Goal: Complete application form

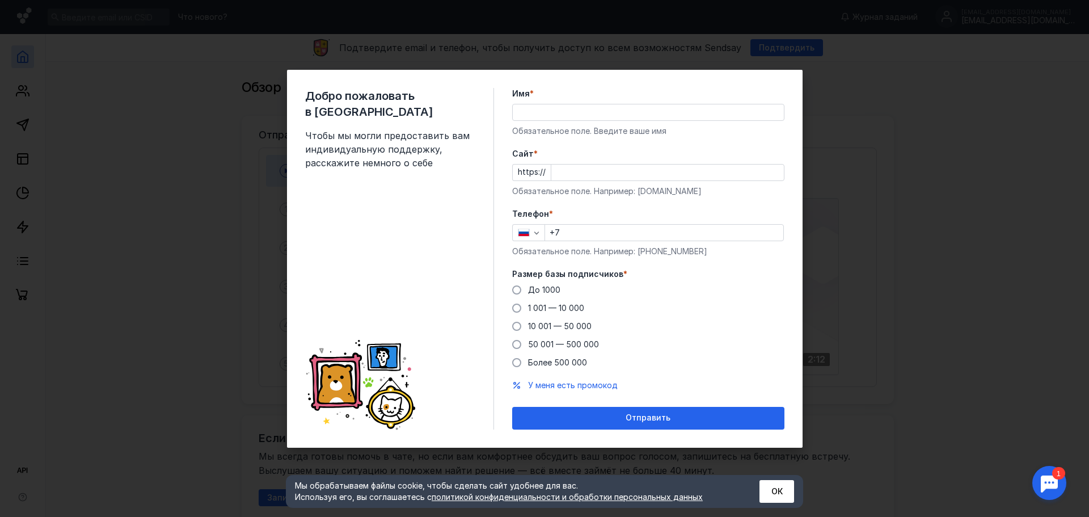
click at [1088, 169] on div "Добро пожаловать в Sendsay Чтобы мы могли предоставить вам индивидуальную подде…" at bounding box center [544, 258] width 1089 height 517
click at [572, 107] on input "Имя *" at bounding box center [648, 112] width 271 height 16
type input "[PERSON_NAME]"
click at [586, 173] on input "Cайт *" at bounding box center [667, 172] width 232 height 16
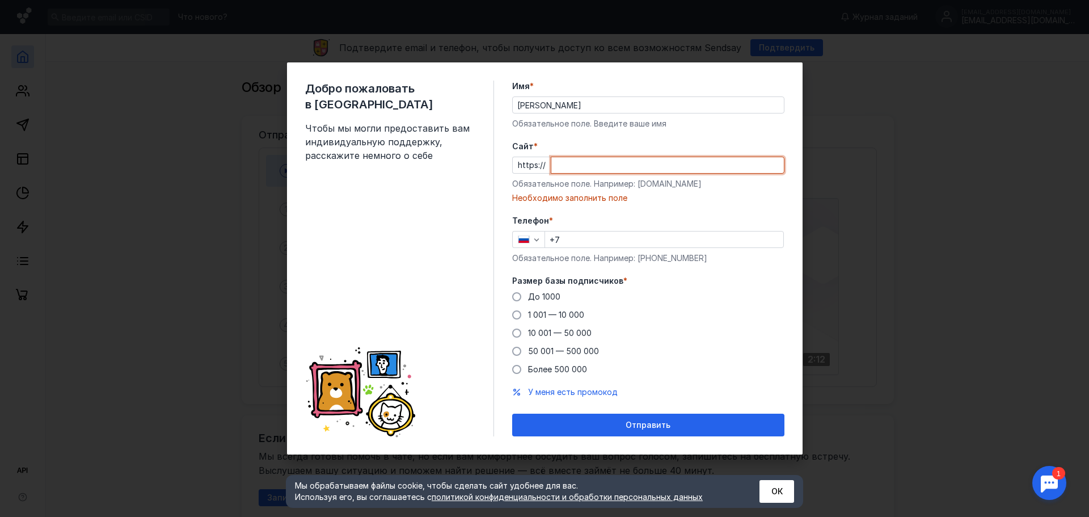
paste input "[DOMAIN_NAME][URL]"
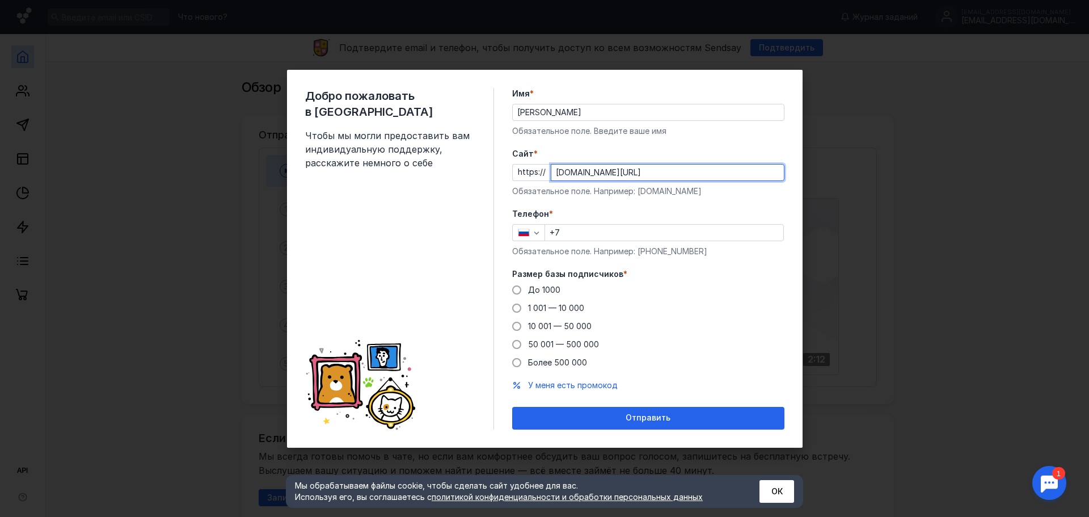
type input "[DOMAIN_NAME][URL]"
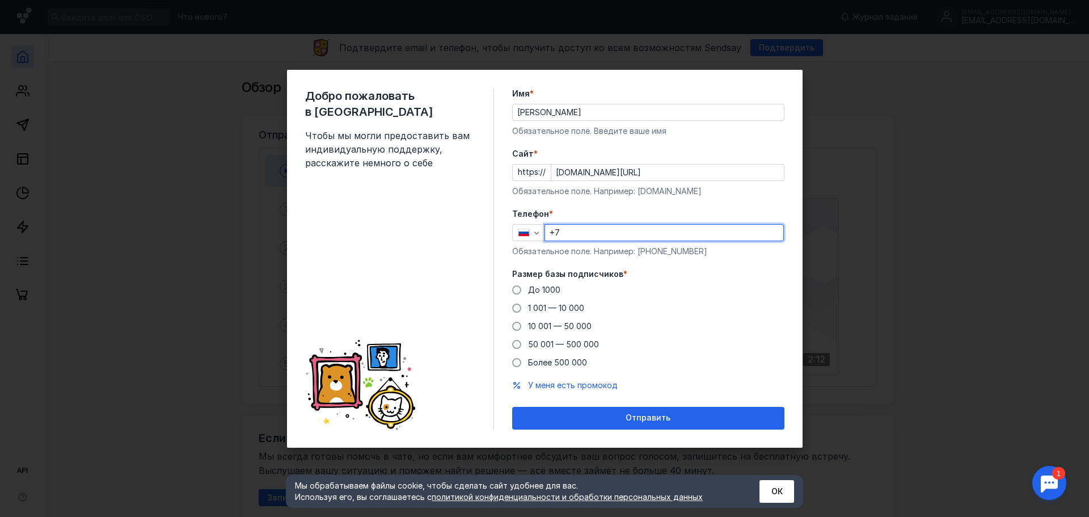
click at [574, 230] on input "+7" at bounding box center [664, 233] width 238 height 16
type input "[PHONE_NUMBER]"
click at [517, 329] on span at bounding box center [516, 325] width 9 height 9
click at [0, 0] on input "10 001 — 50 000" at bounding box center [0, 0] width 0 height 0
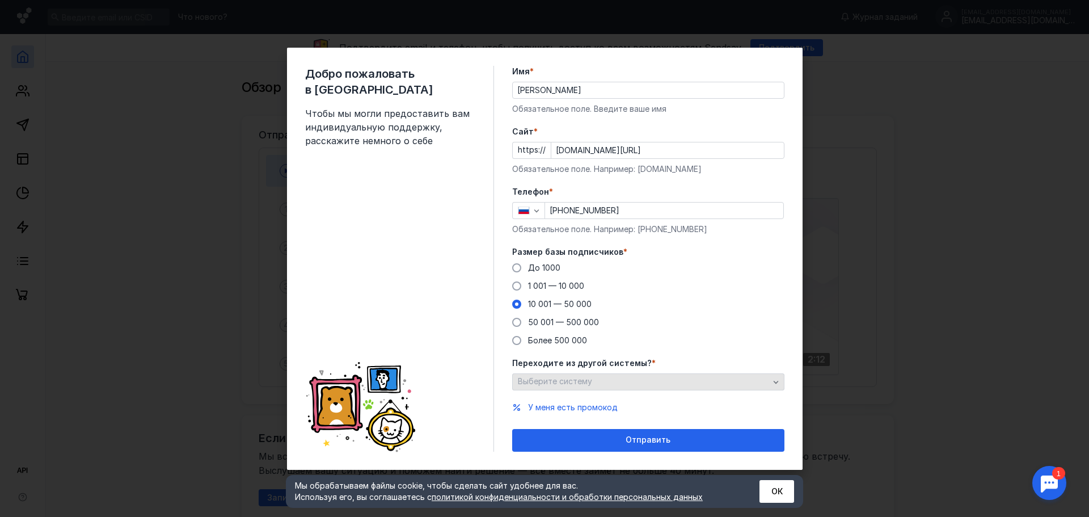
click at [578, 382] on span "Выберите систему" at bounding box center [555, 381] width 74 height 10
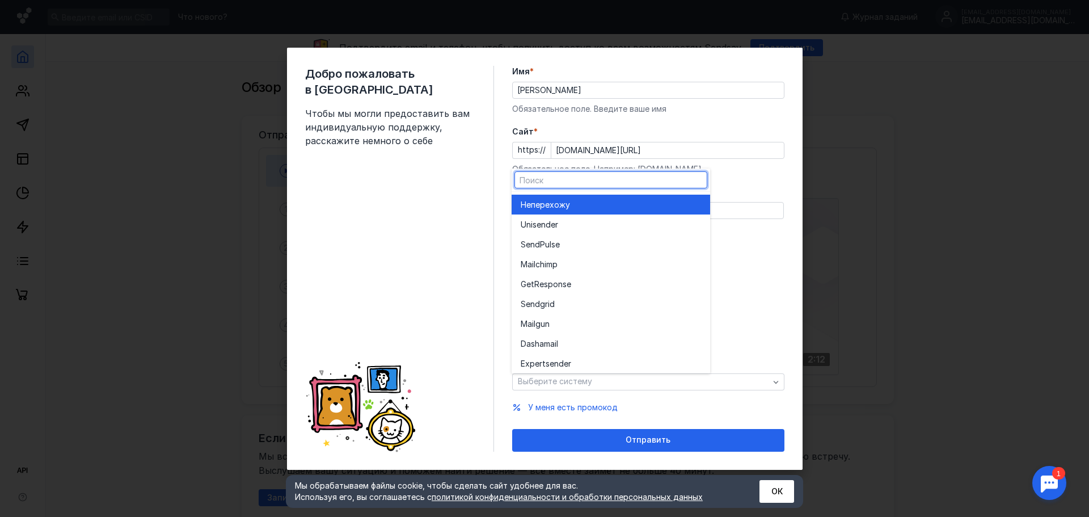
click at [465, 369] on div "Добро пожаловать в Sendsay Чтобы мы могли предоставить вам индивидуальную подде…" at bounding box center [399, 259] width 189 height 386
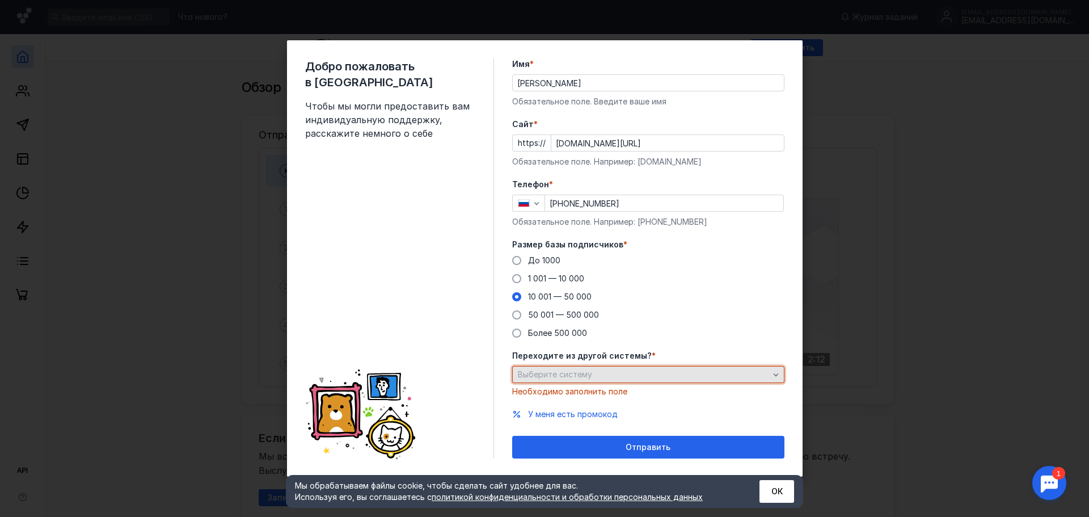
click at [581, 371] on span "Выберите систему" at bounding box center [555, 374] width 74 height 10
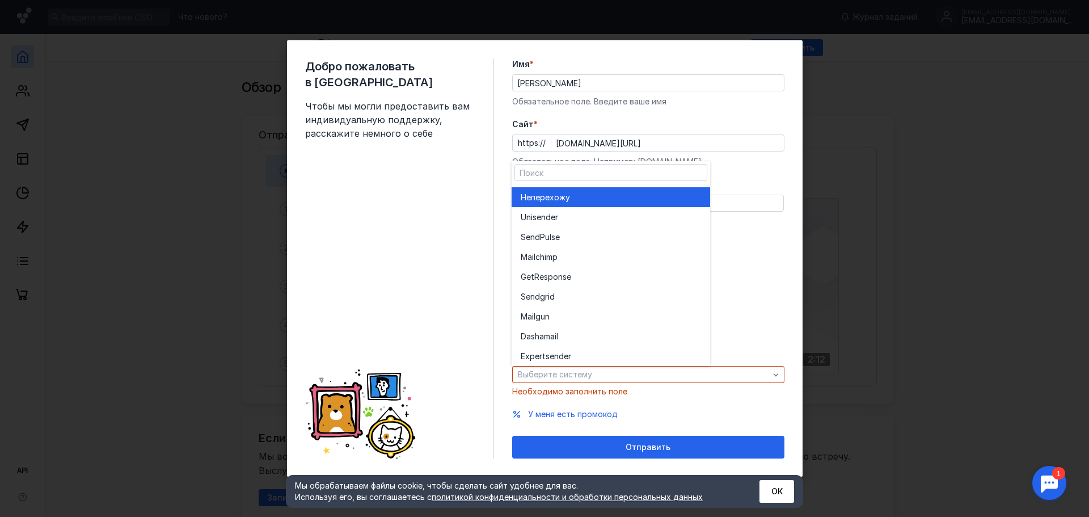
click at [552, 201] on span "перехожу" at bounding box center [550, 197] width 39 height 11
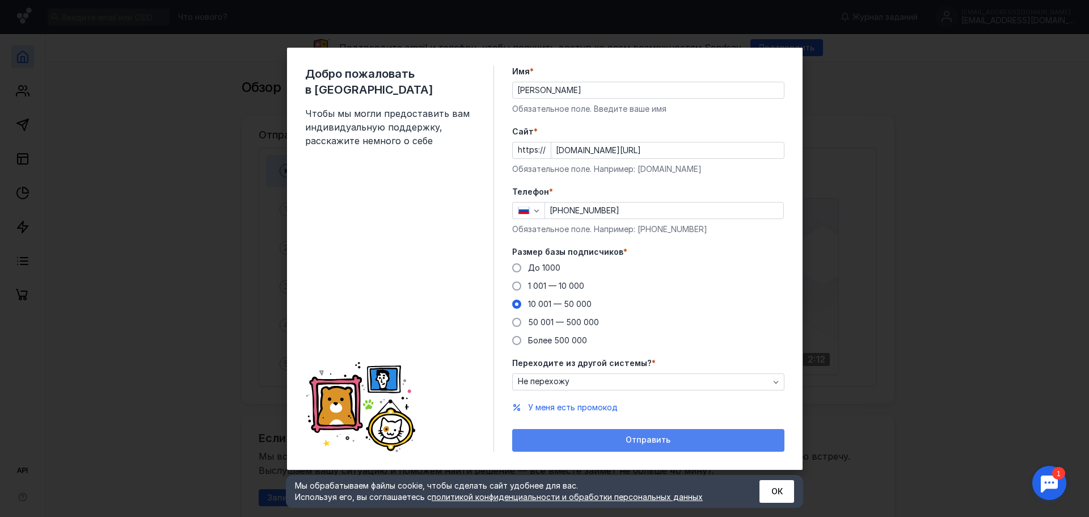
click at [652, 438] on span "Отправить" at bounding box center [647, 440] width 45 height 10
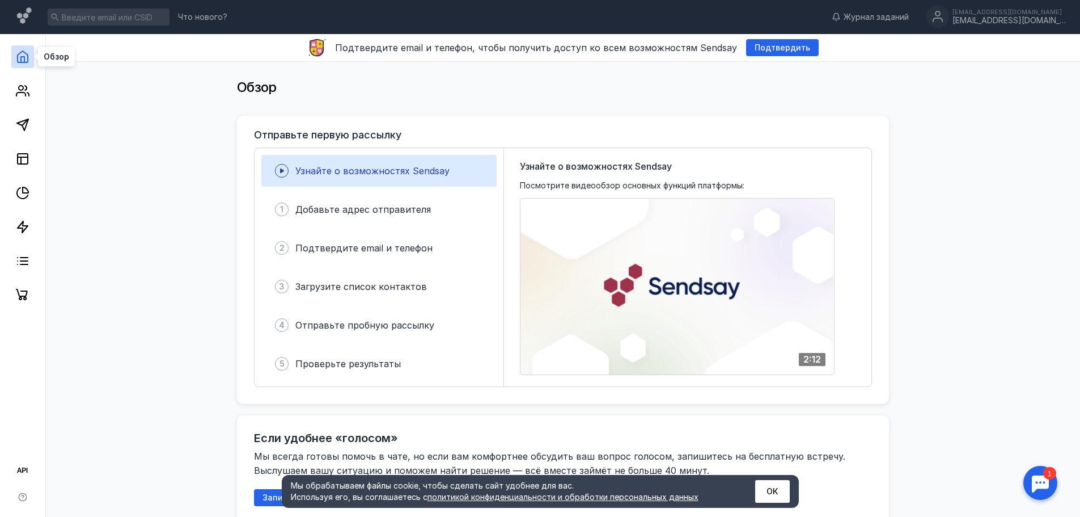
click at [22, 57] on polyline at bounding box center [22, 60] width 3 height 6
click at [24, 128] on icon at bounding box center [23, 125] width 14 height 14
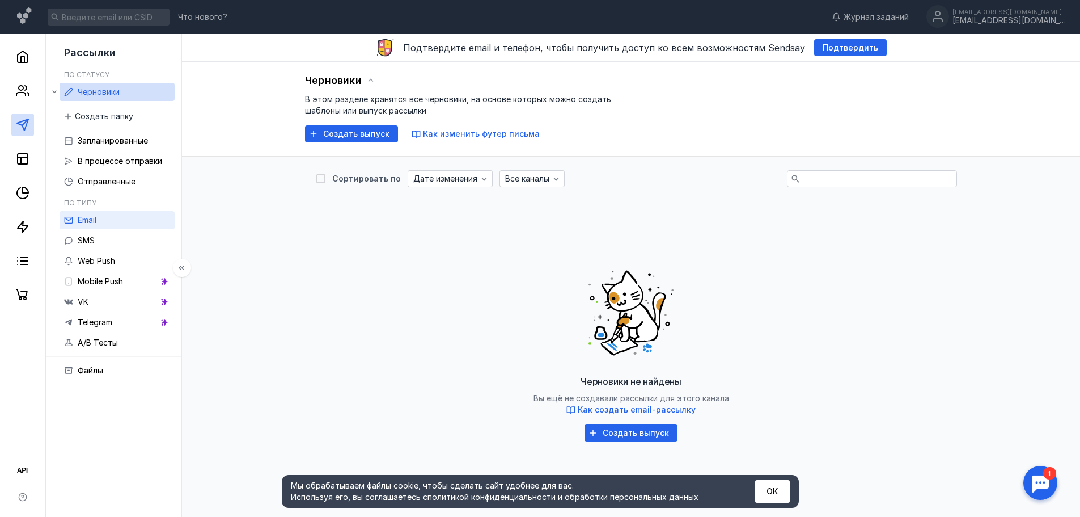
click at [123, 221] on link "Email" at bounding box center [117, 220] width 115 height 18
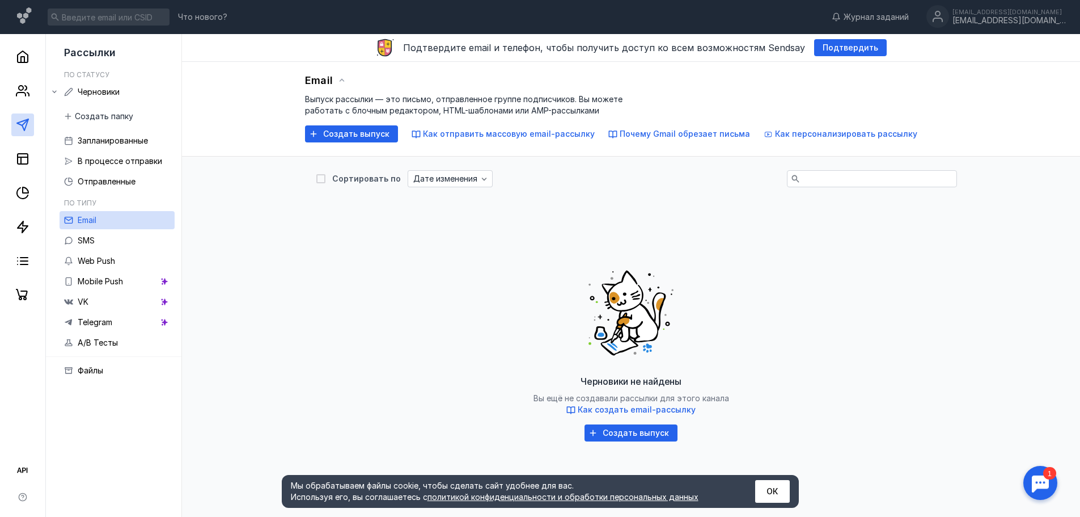
click at [764, 492] on button "ОК" at bounding box center [772, 491] width 35 height 23
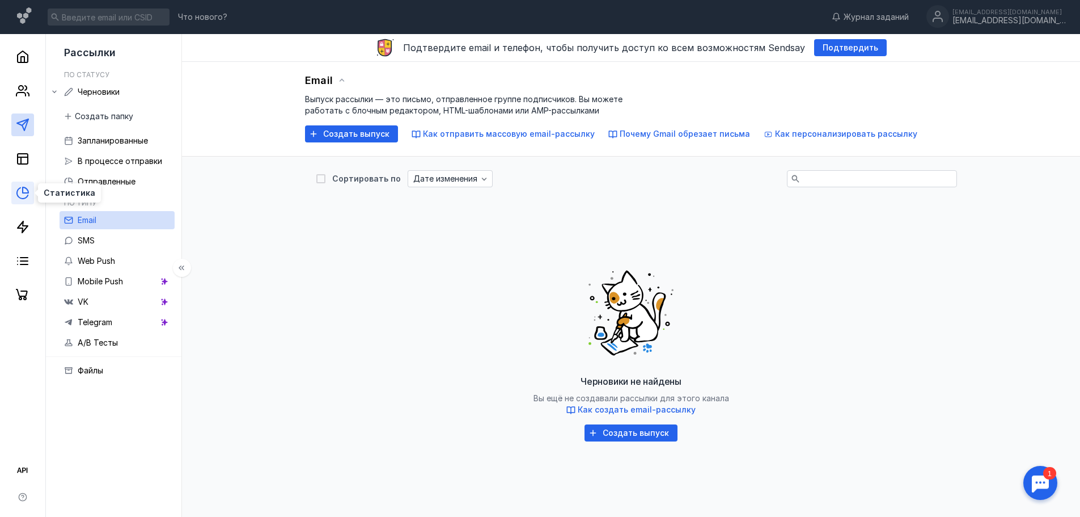
click at [27, 188] on icon at bounding box center [26, 190] width 6 height 6
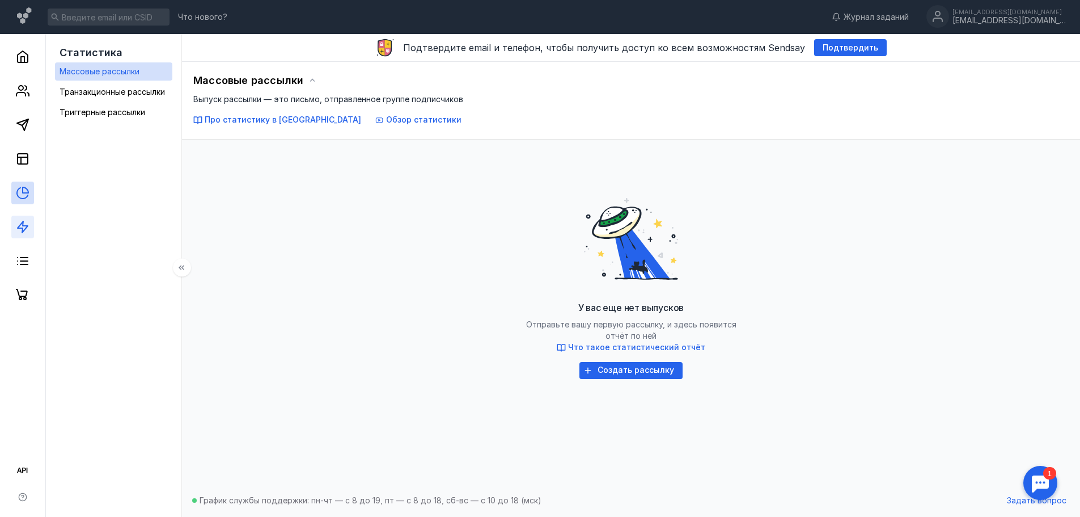
click at [32, 229] on link at bounding box center [22, 226] width 23 height 23
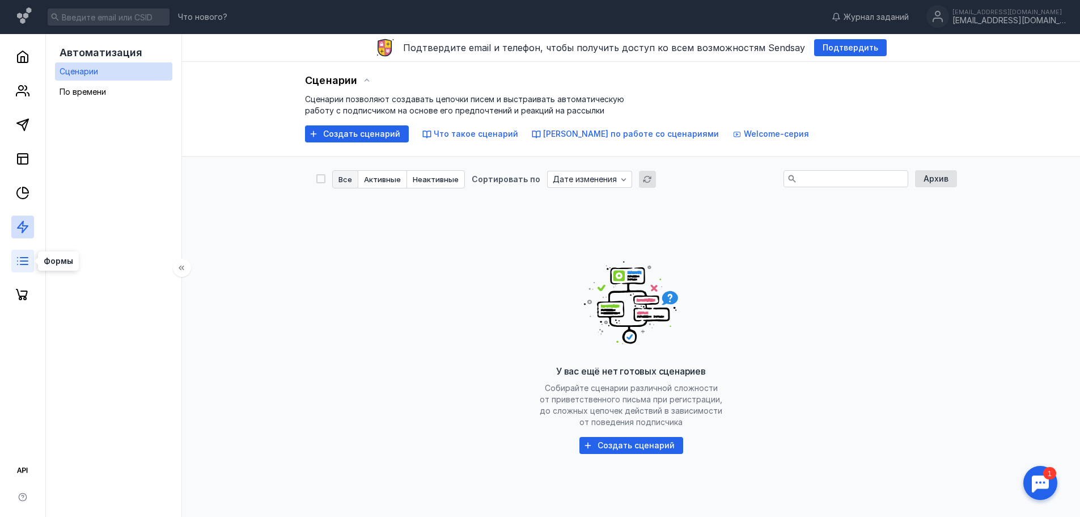
click at [24, 264] on line at bounding box center [23, 264] width 7 height 0
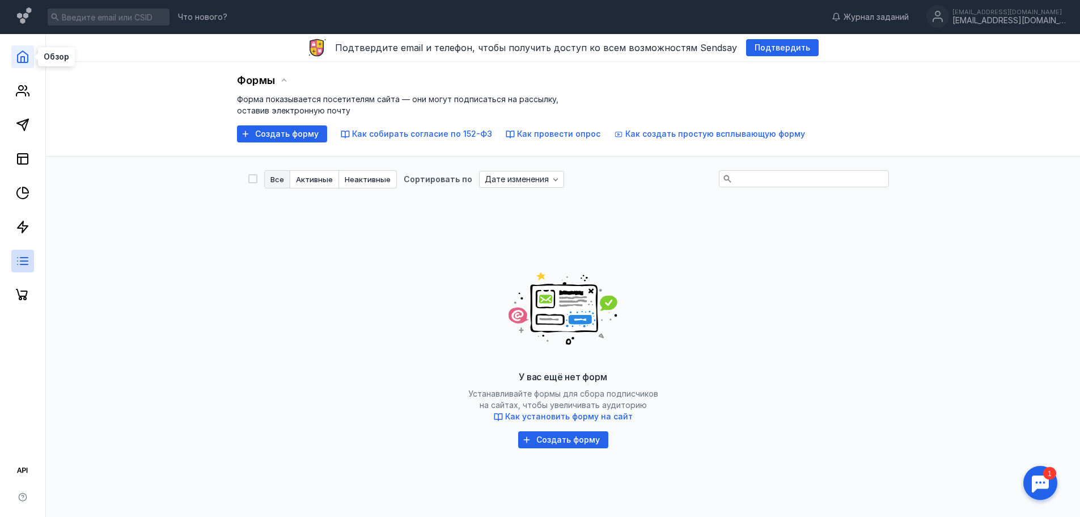
click at [24, 58] on polyline at bounding box center [22, 60] width 3 height 6
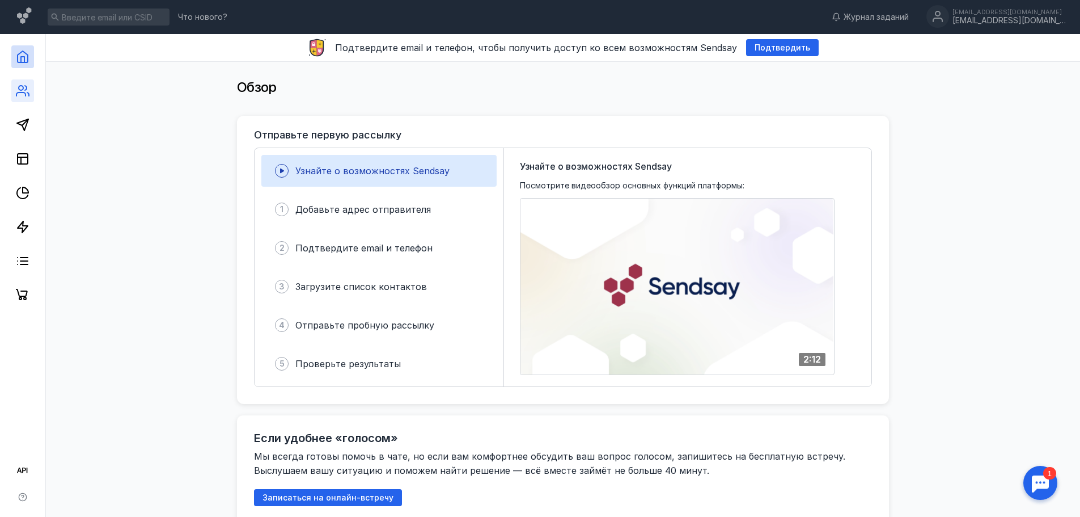
click at [31, 88] on link at bounding box center [22, 90] width 23 height 23
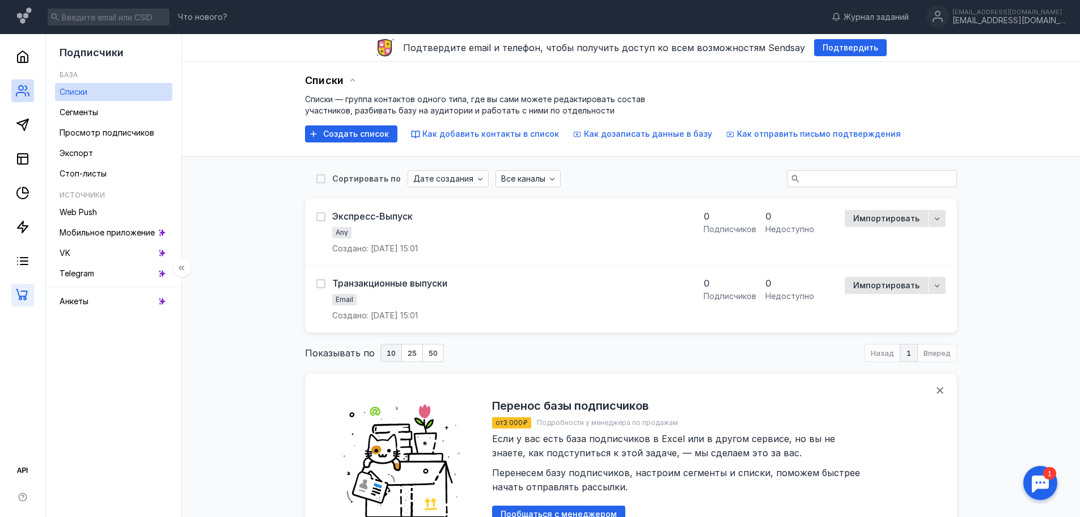
click at [15, 294] on link at bounding box center [22, 295] width 23 height 23
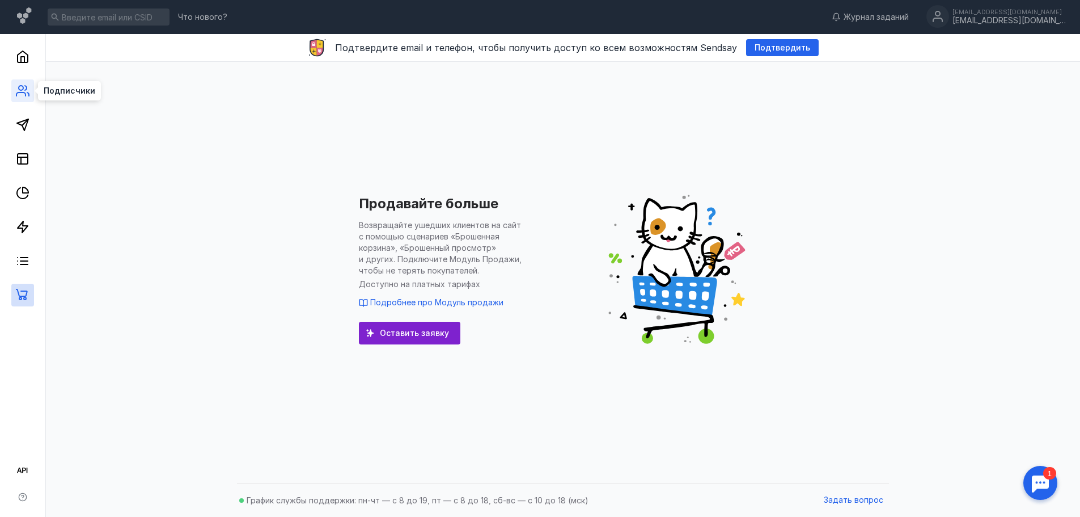
click at [22, 89] on icon at bounding box center [23, 91] width 14 height 14
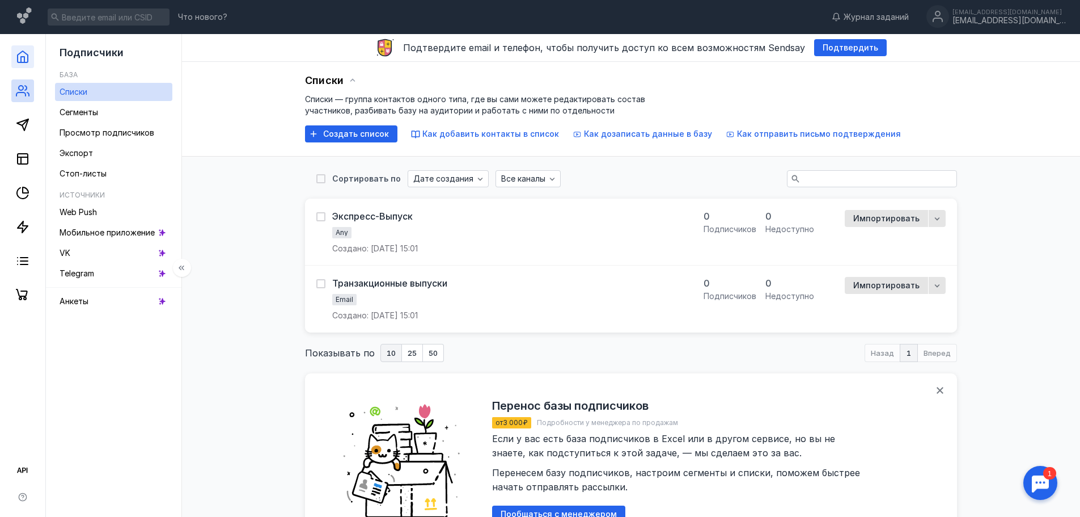
click at [29, 54] on link at bounding box center [22, 56] width 23 height 23
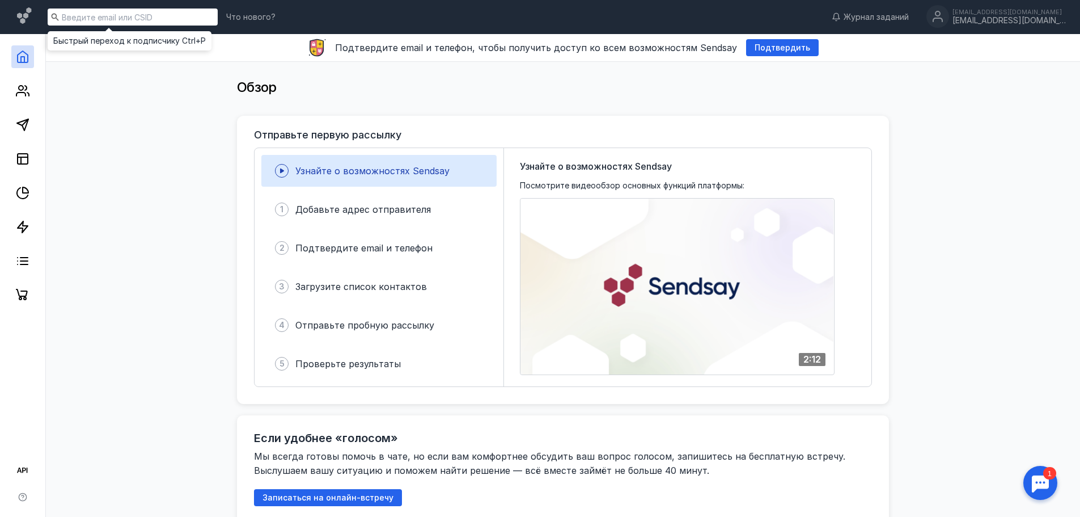
click at [120, 17] on input at bounding box center [133, 17] width 170 height 17
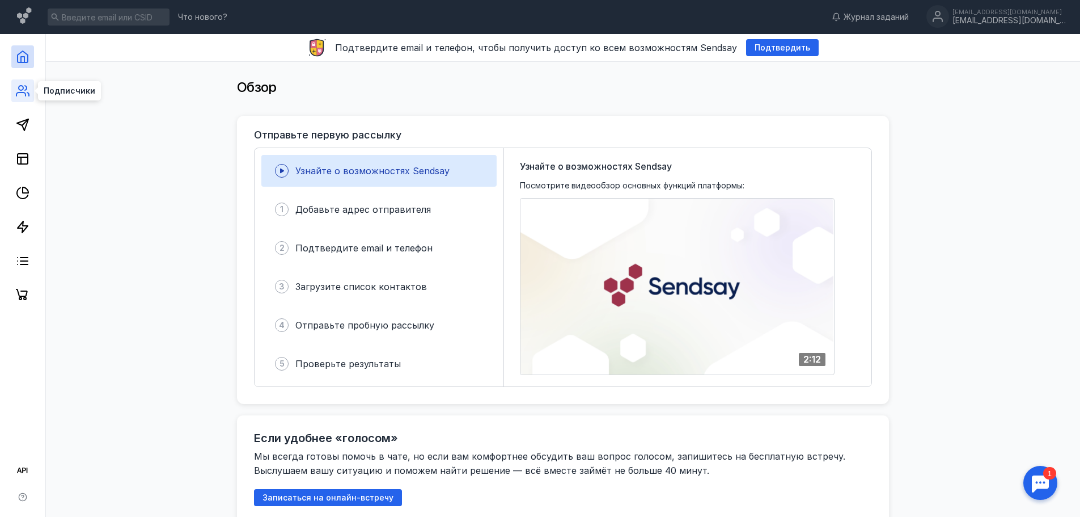
click at [23, 90] on icon at bounding box center [23, 91] width 14 height 14
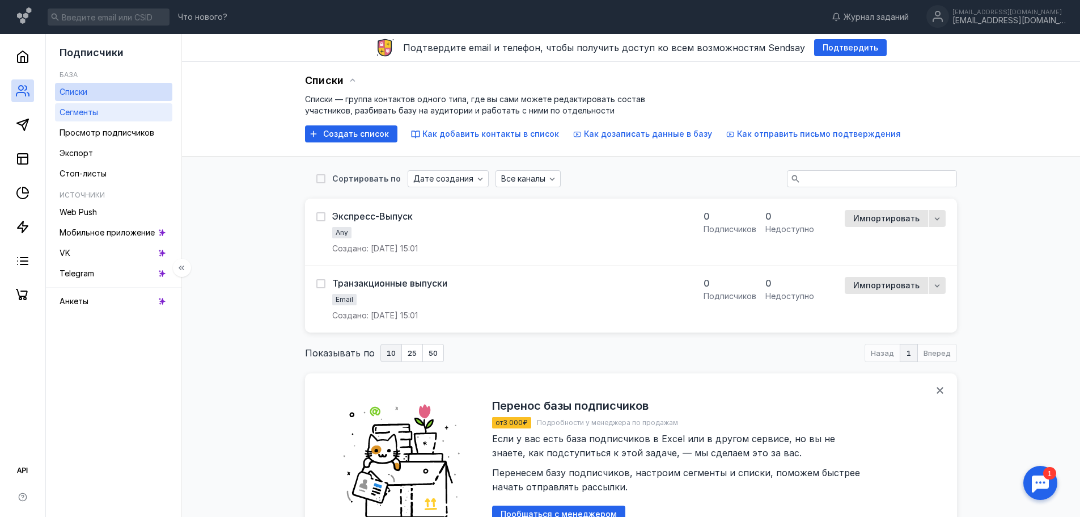
click at [94, 115] on span "Сегменты" at bounding box center [79, 112] width 39 height 10
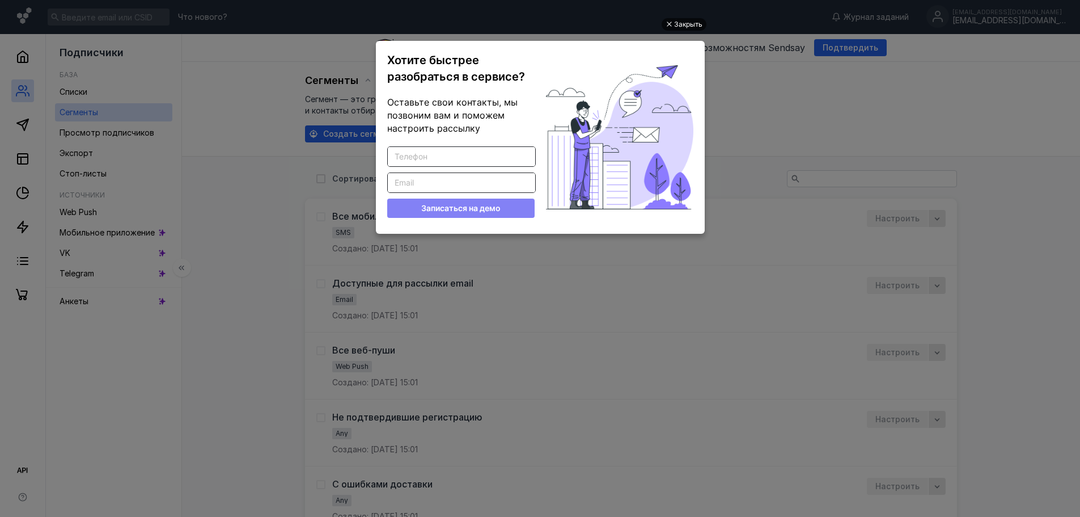
click at [685, 22] on div "Закрыть" at bounding box center [688, 24] width 28 height 12
